Goal: Find contact information: Find contact information

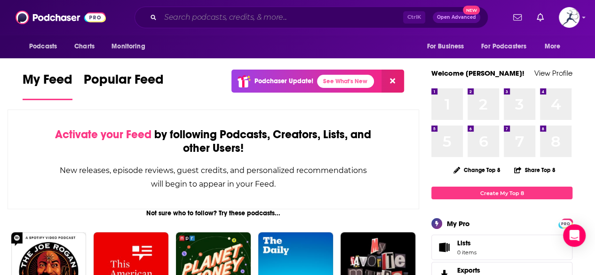
click at [378, 23] on input "Search podcasts, credits, & more..." at bounding box center [281, 17] width 243 height 15
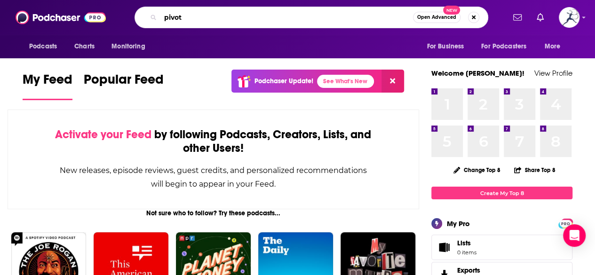
type input "pivot"
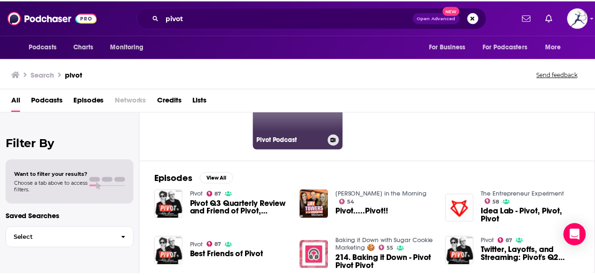
scroll to position [83, 0]
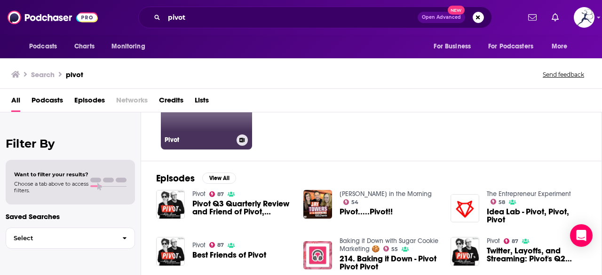
click at [217, 140] on h3 "Pivot" at bounding box center [199, 140] width 68 height 8
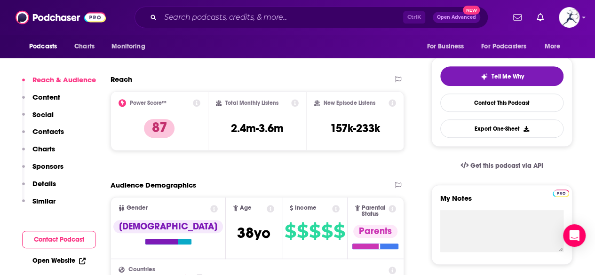
scroll to position [232, 0]
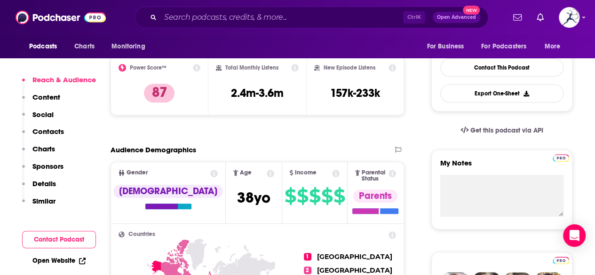
click at [43, 133] on p "Contacts" at bounding box center [47, 131] width 31 height 9
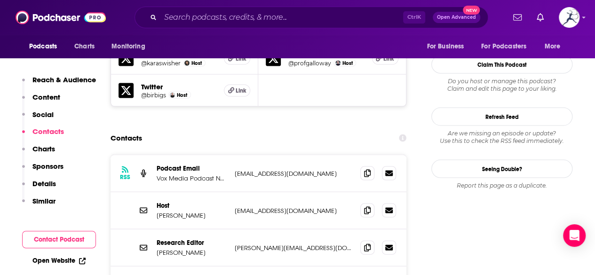
scroll to position [866, 0]
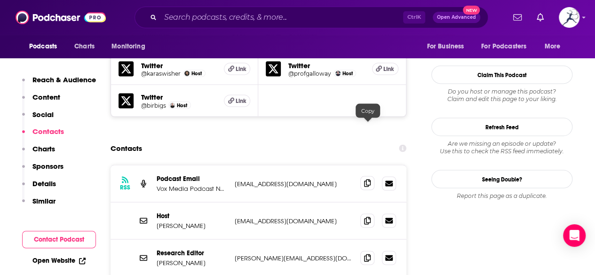
click at [365, 179] on icon at bounding box center [367, 183] width 7 height 8
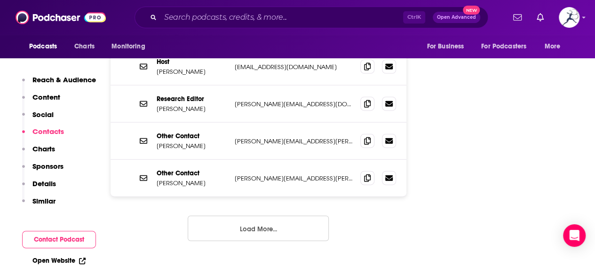
scroll to position [1022, 0]
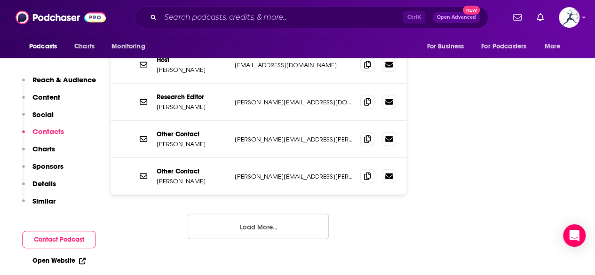
click at [272, 214] on button "Load More..." at bounding box center [258, 226] width 141 height 25
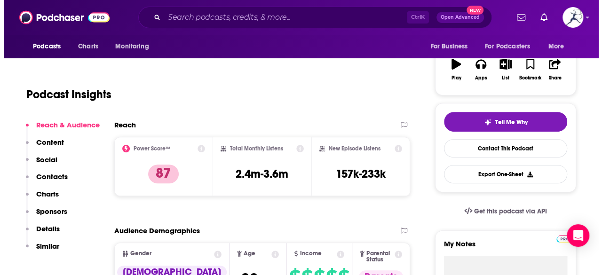
scroll to position [0, 0]
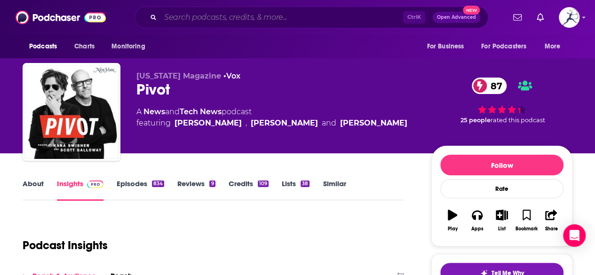
click at [277, 16] on input "Search podcasts, credits, & more..." at bounding box center [281, 17] width 243 height 15
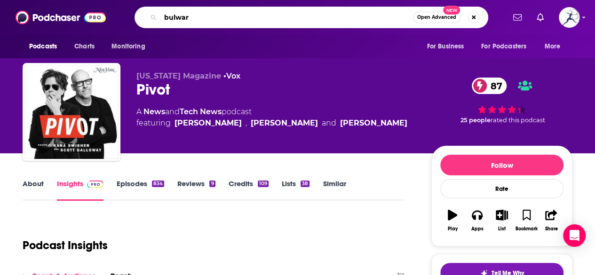
type input "bulwark"
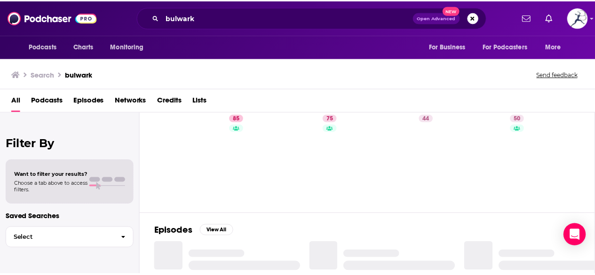
scroll to position [31, 0]
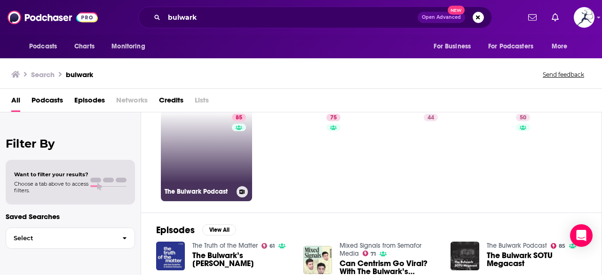
click at [211, 179] on link "85 The Bulwark Podcast" at bounding box center [206, 155] width 91 height 91
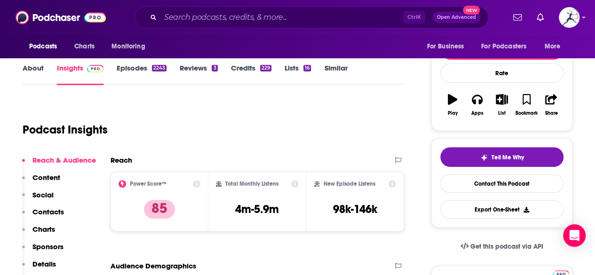
click at [57, 211] on p "Contacts" at bounding box center [47, 211] width 31 height 9
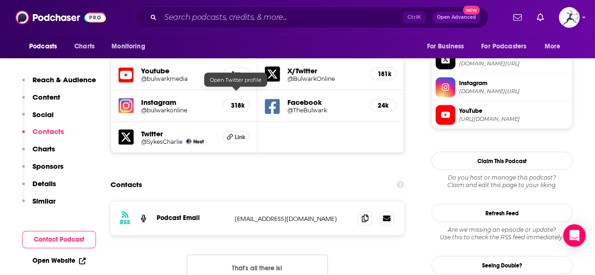
scroll to position [839, 0]
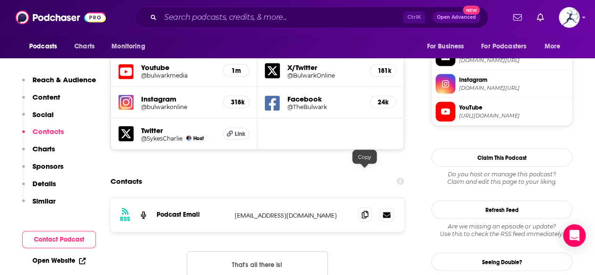
click at [365, 211] on icon at bounding box center [364, 215] width 7 height 8
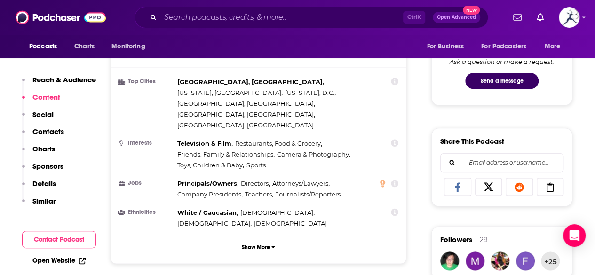
scroll to position [494, 0]
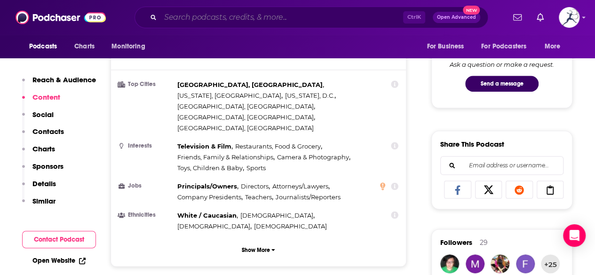
click at [319, 20] on input "Search podcasts, credits, & more..." at bounding box center [281, 17] width 243 height 15
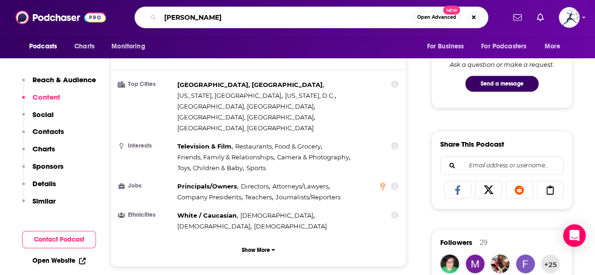
type input "[PERSON_NAME]"
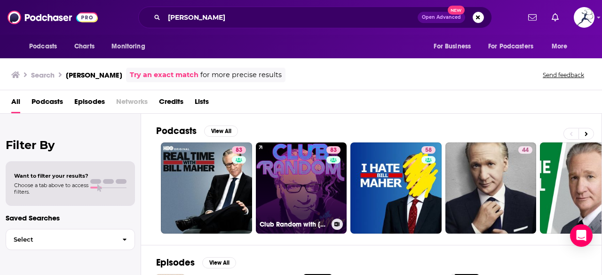
click at [295, 153] on link "83 Club Random with [PERSON_NAME]" at bounding box center [301, 187] width 91 height 91
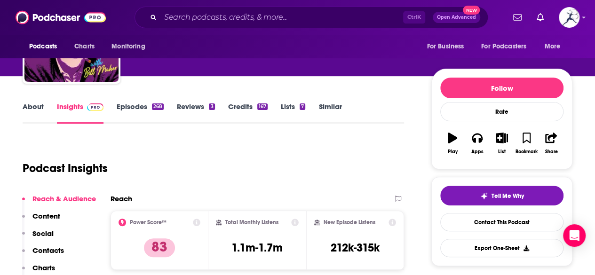
scroll to position [171, 0]
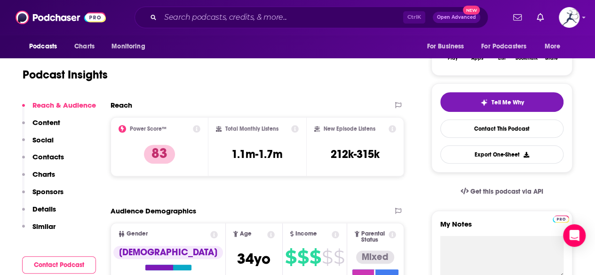
click at [41, 156] on p "Contacts" at bounding box center [47, 156] width 31 height 9
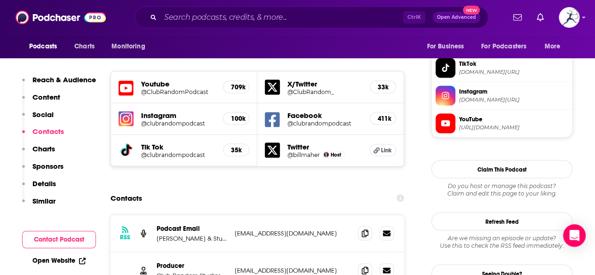
scroll to position [839, 0]
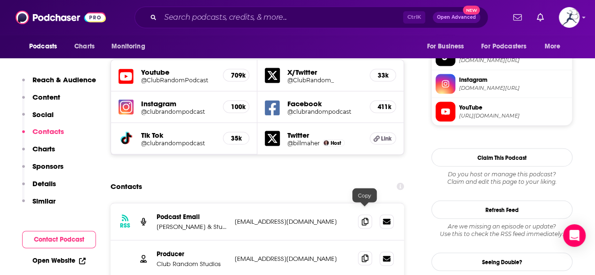
click at [367, 254] on icon at bounding box center [364, 258] width 7 height 8
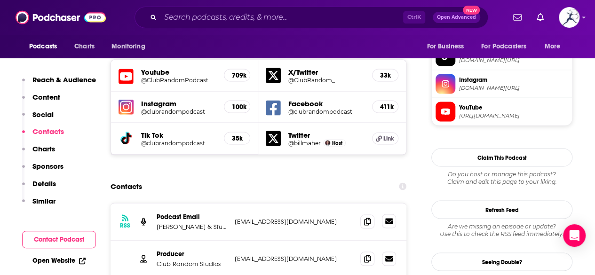
click at [387, 218] on icon at bounding box center [389, 221] width 8 height 6
click at [367, 217] on icon at bounding box center [367, 221] width 7 height 8
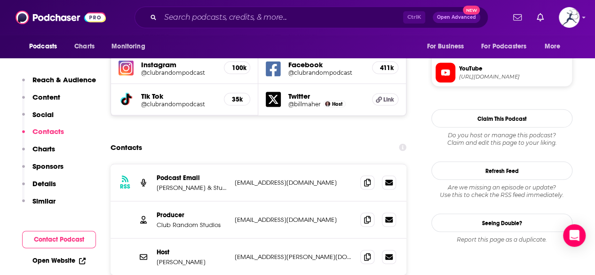
scroll to position [878, 0]
click at [280, 11] on input "Search podcasts, credits, & more..." at bounding box center [281, 17] width 243 height 15
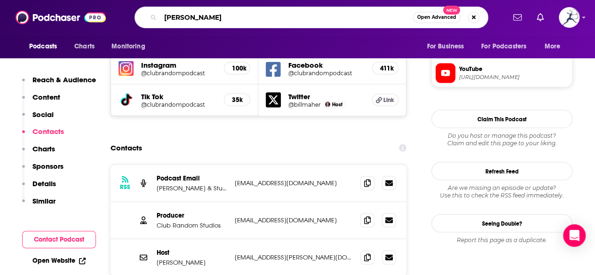
type input "[PERSON_NAME]"
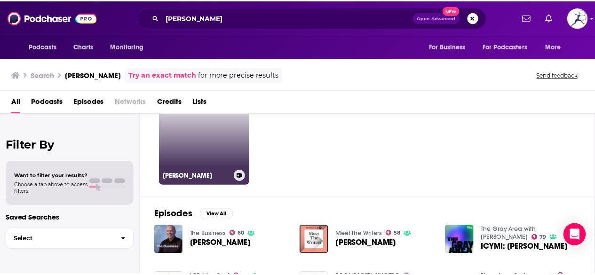
scroll to position [108, 0]
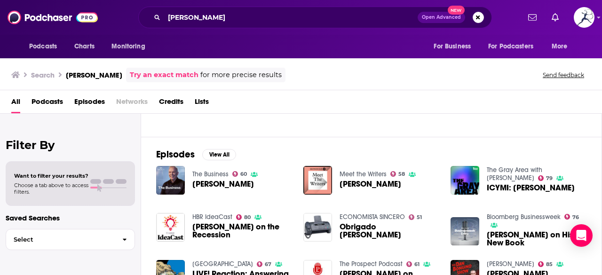
click at [223, 181] on span "[PERSON_NAME]" at bounding box center [223, 184] width 62 height 8
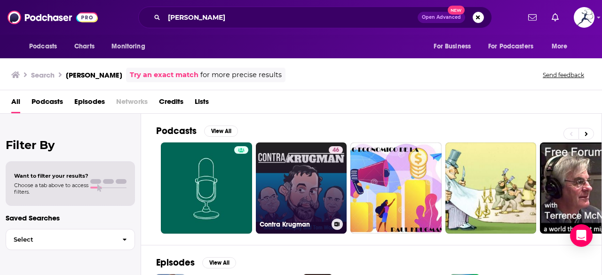
click at [303, 184] on link "46 Contra Krugman" at bounding box center [301, 187] width 91 height 91
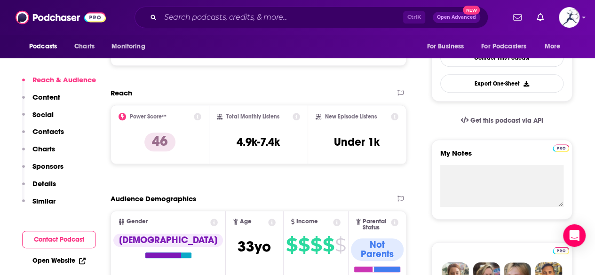
scroll to position [241, 0]
click at [298, 10] on input "Search podcasts, credits, & more..." at bounding box center [281, 17] width 243 height 15
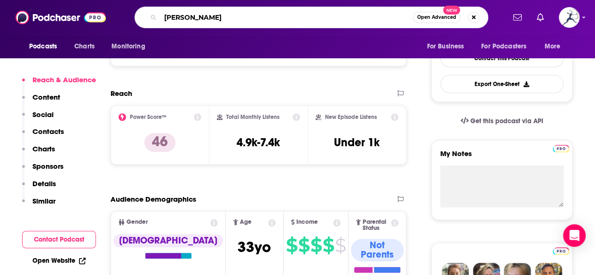
type input "[PERSON_NAME]"
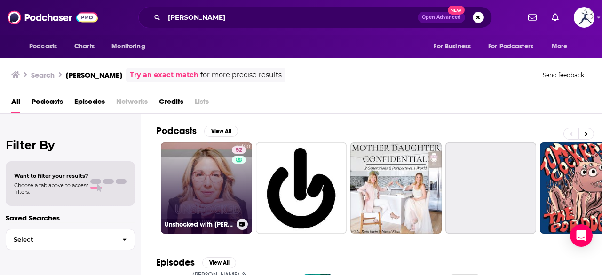
click at [199, 190] on link "52 Unshocked with [PERSON_NAME]" at bounding box center [206, 187] width 91 height 91
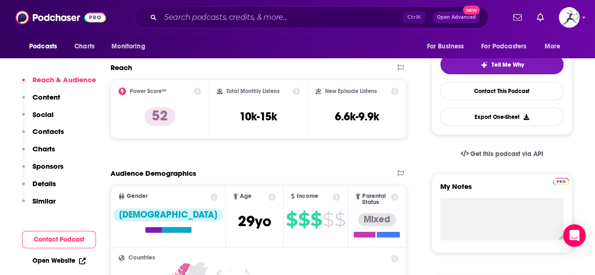
scroll to position [209, 0]
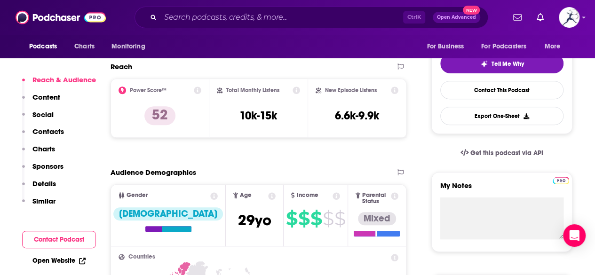
click at [60, 132] on p "Contacts" at bounding box center [47, 131] width 31 height 9
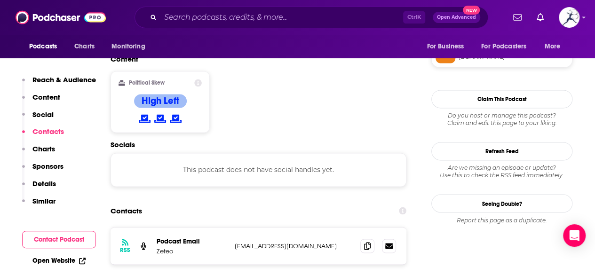
scroll to position [746, 0]
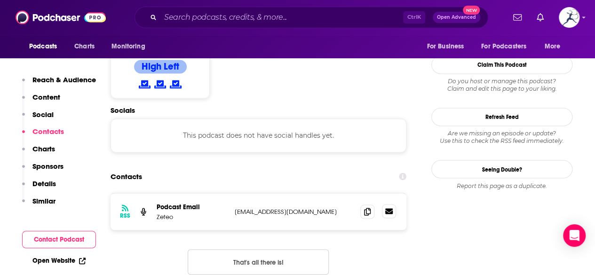
click at [385, 204] on link at bounding box center [389, 211] width 14 height 14
click at [383, 204] on link at bounding box center [389, 211] width 14 height 14
click at [361, 204] on span at bounding box center [367, 211] width 14 height 14
click at [298, 13] on input "Search podcasts, credits, & more..." at bounding box center [281, 17] width 243 height 15
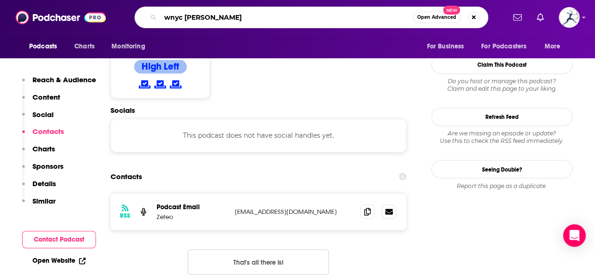
type input "wnyc [PERSON_NAME]"
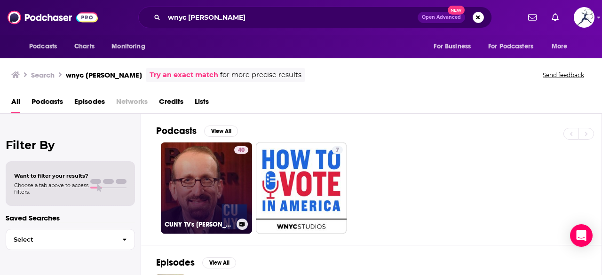
click at [211, 173] on link "40 CUNY TV's [PERSON_NAME]" at bounding box center [206, 187] width 91 height 91
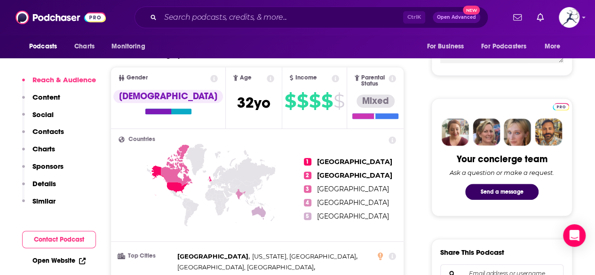
scroll to position [385, 0]
